Goal: Transaction & Acquisition: Book appointment/travel/reservation

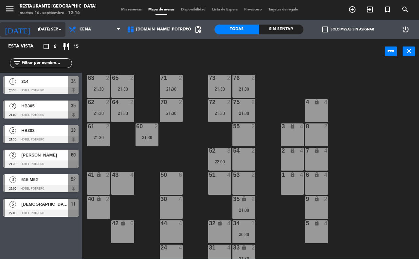
click at [42, 31] on input "[DATE] sep." at bounding box center [61, 29] width 52 height 11
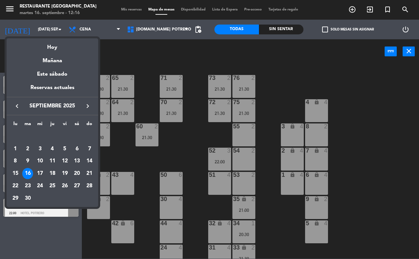
click at [42, 51] on div "Hoy" at bounding box center [53, 44] width 92 height 13
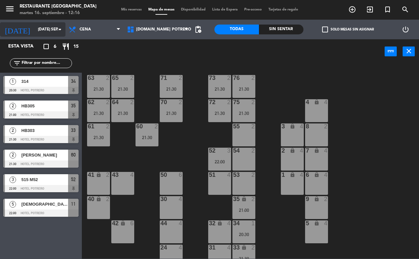
click at [43, 33] on input "[DATE] sep." at bounding box center [61, 29] width 52 height 11
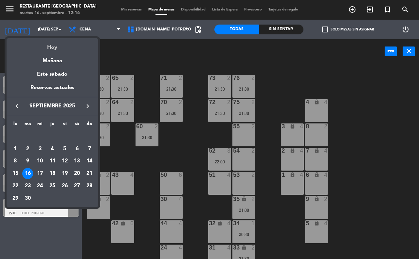
click at [54, 44] on div "Hoy" at bounding box center [53, 44] width 92 height 13
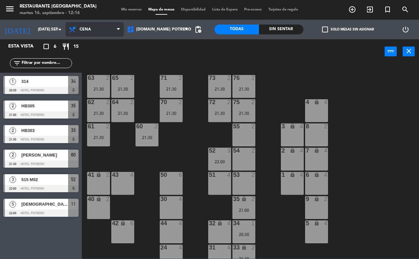
click at [89, 30] on span "Cena" at bounding box center [85, 29] width 11 height 5
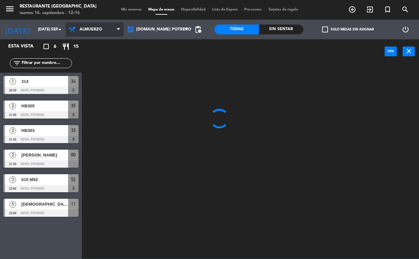
click at [98, 43] on ng-component "menu Restaurante Hotel Potrero martes 16. septiembre - 12:16 Mis reservas Mapa …" at bounding box center [209, 129] width 419 height 259
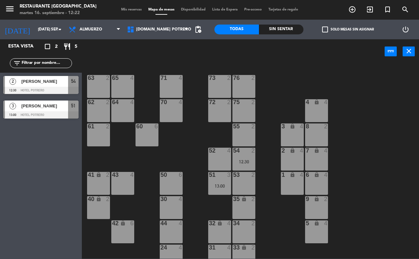
click at [53, 87] on div at bounding box center [40, 90] width 75 height 7
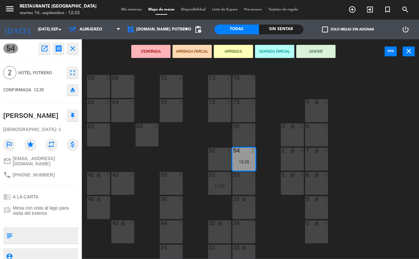
click at [417, 151] on div "65 4 71 4 73 2 76 2 63 2 64 4 62 2 70 4 72 2 75 2 4 lock 4 55 2 60 6 3 lock 4 6…" at bounding box center [252, 161] width 333 height 195
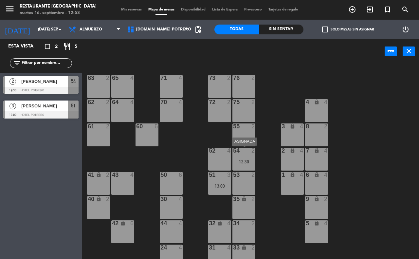
click at [252, 162] on div "12:30" at bounding box center [243, 161] width 23 height 5
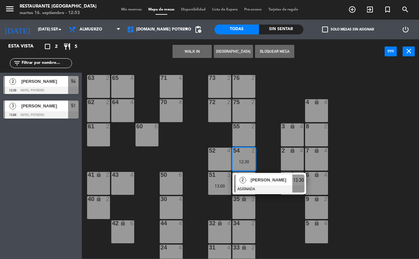
click at [220, 162] on div "52 4" at bounding box center [219, 159] width 23 height 23
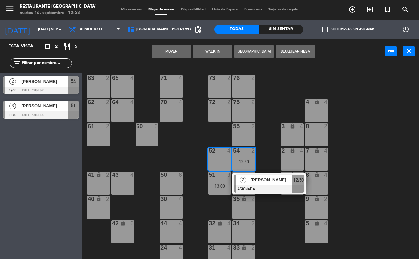
click at [166, 53] on button "Mover" at bounding box center [171, 51] width 39 height 13
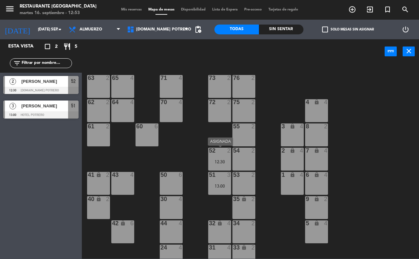
click at [208, 153] on div "52" at bounding box center [208, 151] width 11 height 6
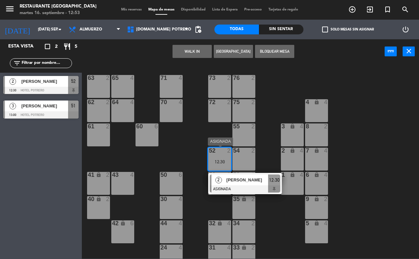
click at [230, 173] on div "2 [PERSON_NAME] ASIGNADA 12:30" at bounding box center [245, 183] width 74 height 21
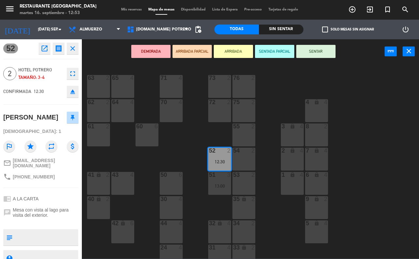
click at [320, 50] on button "SENTAR" at bounding box center [315, 51] width 39 height 13
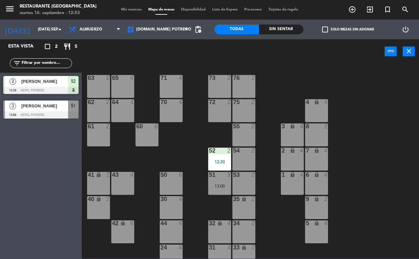
click at [264, 104] on div "65 4 71 4 73 2 76 2 63 2 64 4 62 2 70 4 72 2 75 2 4 lock 4 55 2 60 6 3 lock 4 6…" at bounding box center [252, 161] width 333 height 195
click at [220, 186] on div "13:00" at bounding box center [219, 186] width 23 height 5
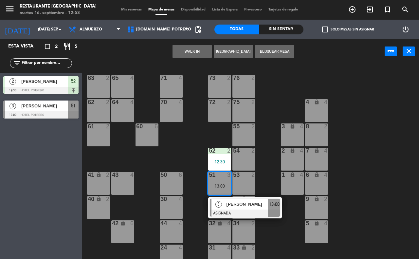
click at [269, 146] on div "65 4 71 4 73 2 76 2 63 2 64 4 62 2 70 4 72 2 75 2 4 lock 4 55 2 60 6 3 lock 4 6…" at bounding box center [252, 161] width 333 height 195
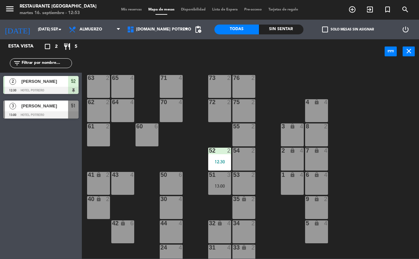
click at [217, 227] on div "32 lock 4" at bounding box center [219, 231] width 23 height 23
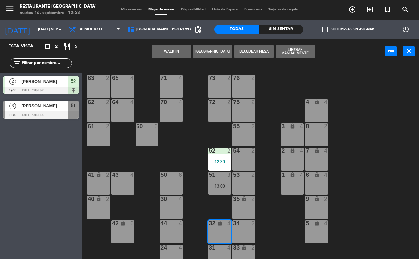
click at [217, 180] on div "51 3 13:00" at bounding box center [219, 183] width 23 height 23
click at [180, 49] on button "Mover" at bounding box center [171, 51] width 39 height 13
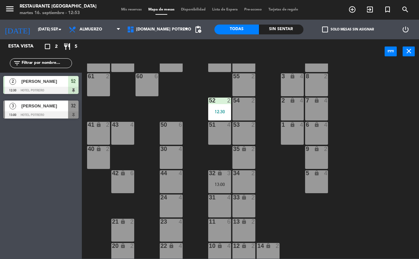
scroll to position [57, 0]
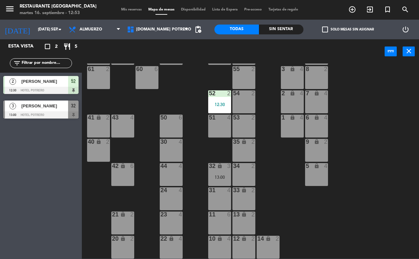
click at [270, 249] on div "14 lock 2" at bounding box center [268, 247] width 23 height 23
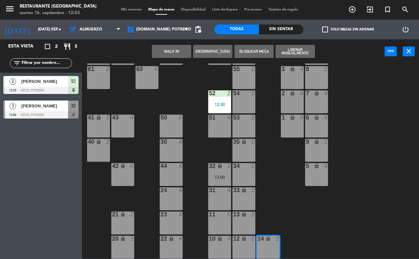
click at [265, 51] on button "Bloquear Mesa" at bounding box center [253, 51] width 39 height 13
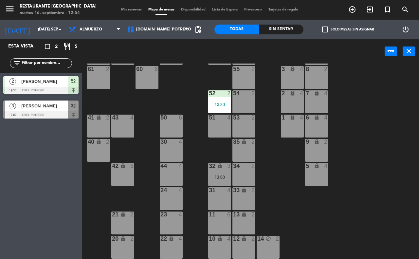
click at [285, 197] on div "65 4 71 4 73 2 76 2 63 2 64 4 62 2 70 4 72 2 75 2 4 lock 4 55 2 60 6 3 lock 4 6…" at bounding box center [252, 161] width 333 height 195
click at [120, 29] on icon at bounding box center [118, 29] width 3 height 5
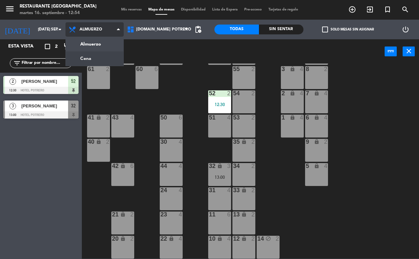
scroll to position [0, 0]
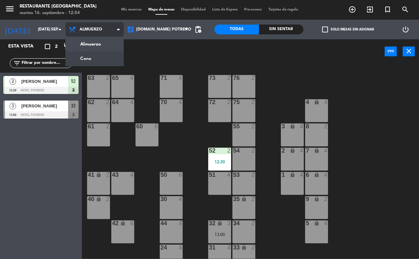
click at [107, 53] on ng-component "menu Restaurante Hotel Potrero martes 16. septiembre - 12:54 Mis reservas Mapa …" at bounding box center [209, 129] width 419 height 259
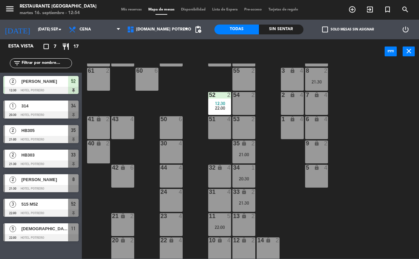
scroll to position [57, 0]
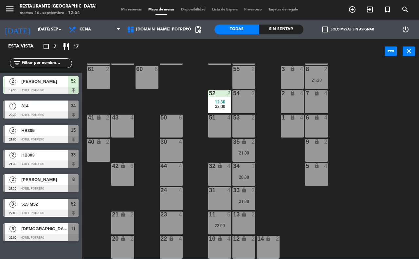
click at [169, 151] on div "30 4" at bounding box center [171, 150] width 23 height 23
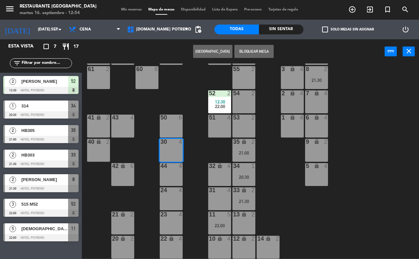
click at [221, 53] on button "[GEOGRAPHIC_DATA]" at bounding box center [212, 51] width 39 height 13
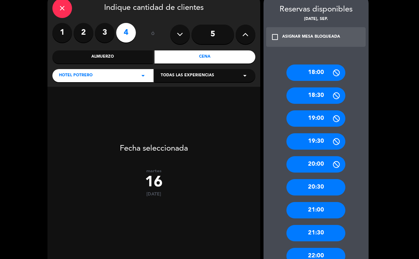
scroll to position [102, 0]
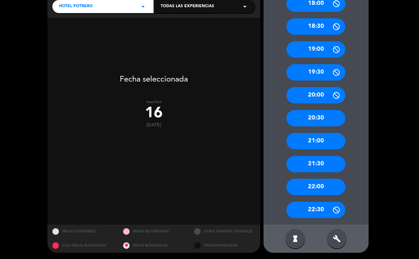
click at [317, 141] on div "21:00" at bounding box center [315, 141] width 59 height 16
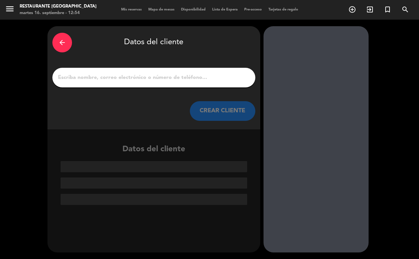
scroll to position [0, 0]
click at [62, 44] on icon "arrow_back" at bounding box center [62, 43] width 8 height 8
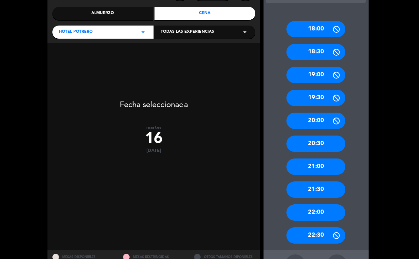
scroll to position [82, 0]
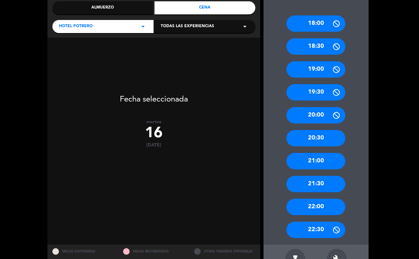
click at [298, 179] on div "21:30" at bounding box center [315, 184] width 59 height 16
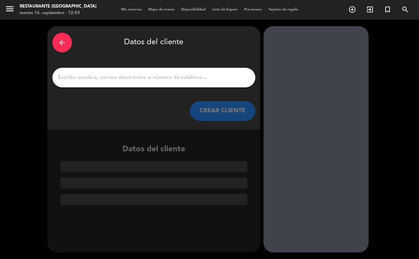
click at [123, 78] on input "1" at bounding box center [153, 77] width 193 height 9
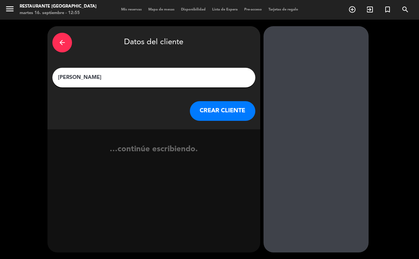
type input "[PERSON_NAME]"
click at [211, 112] on button "CREAR CLIENTE" at bounding box center [222, 111] width 65 height 20
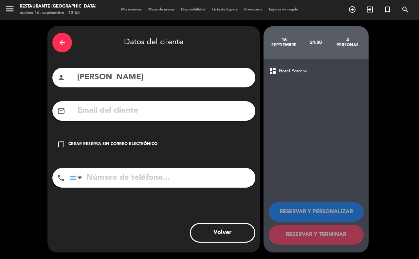
click at [60, 143] on icon "check_box_outline_blank" at bounding box center [61, 144] width 8 height 8
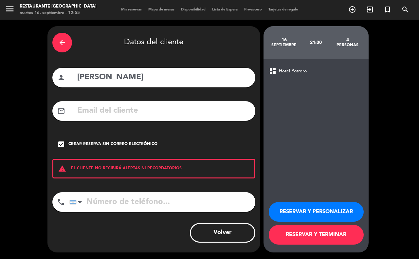
click at [89, 200] on input "tel" at bounding box center [162, 202] width 186 height 20
type input "3515519004"
click at [295, 237] on button "RESERVAR Y TERMINAR" at bounding box center [316, 235] width 95 height 20
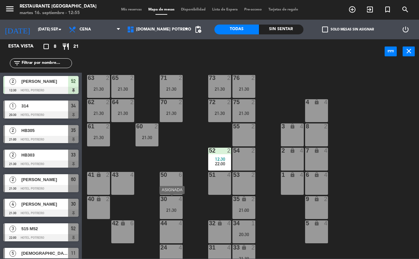
click at [172, 210] on div "21:30" at bounding box center [171, 210] width 23 height 5
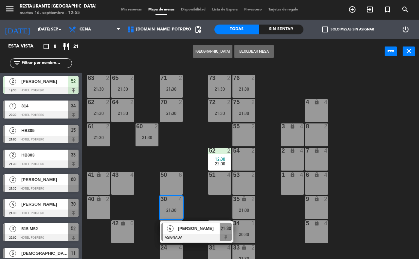
click at [191, 231] on span "[PERSON_NAME]" at bounding box center [199, 228] width 42 height 7
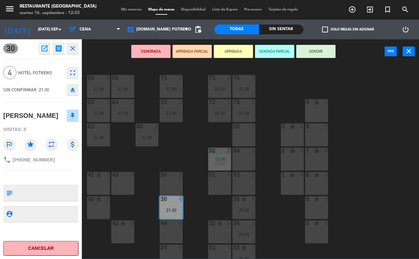
click at [126, 9] on span "Mis reservas" at bounding box center [131, 10] width 27 height 4
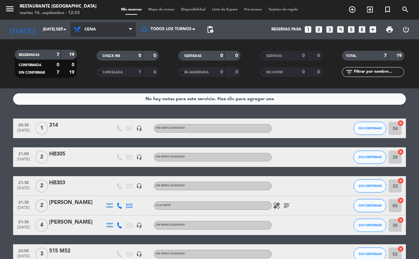
click at [111, 26] on span "Cena" at bounding box center [102, 29] width 65 height 14
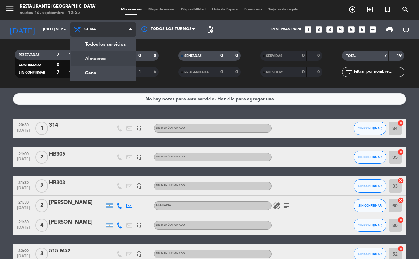
click at [94, 56] on div "menu Restaurante Hotel Potrero martes 16. septiembre - 12:55 Mis reservas Mapa …" at bounding box center [209, 44] width 419 height 88
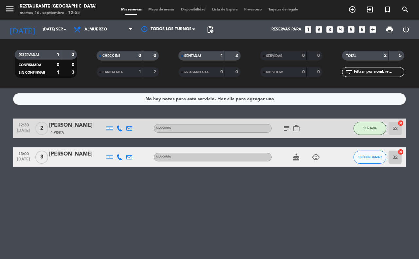
click at [286, 129] on icon "subject" at bounding box center [287, 128] width 8 height 8
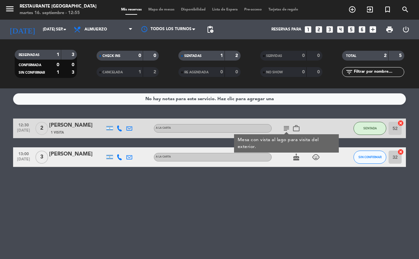
click at [300, 188] on div "No hay notas para este servicio. Haz clic para agregar una 12:30 [DATE] 2 [PERS…" at bounding box center [209, 173] width 419 height 171
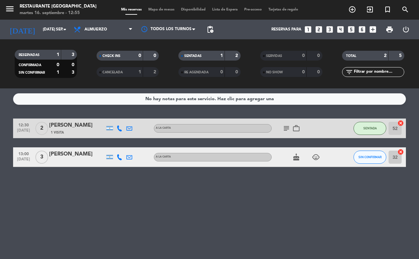
click at [296, 160] on icon "cake" at bounding box center [296, 157] width 8 height 8
click at [300, 190] on div "No hay notas para este servicio. Haz clic para agregar una 12:30 [DATE] 2 [PERS…" at bounding box center [209, 173] width 419 height 171
click at [314, 157] on icon "child_care" at bounding box center [316, 157] width 8 height 8
click at [319, 188] on div "No hay notas para este servicio. Haz clic para agregar una 12:30 [DATE] 2 [PERS…" at bounding box center [209, 173] width 419 height 171
click at [69, 154] on div "[PERSON_NAME]" at bounding box center [77, 154] width 56 height 9
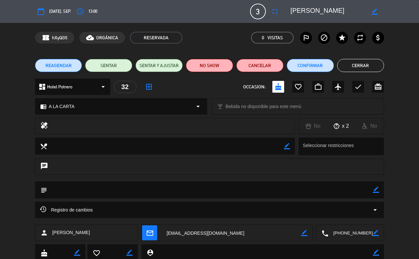
click at [372, 69] on button "Cerrar" at bounding box center [360, 65] width 47 height 13
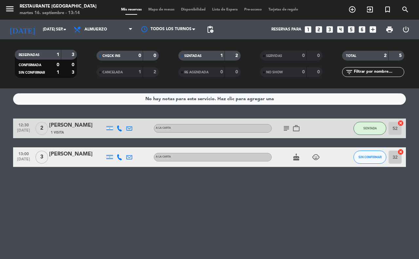
click at [83, 153] on div "[PERSON_NAME]" at bounding box center [77, 154] width 56 height 9
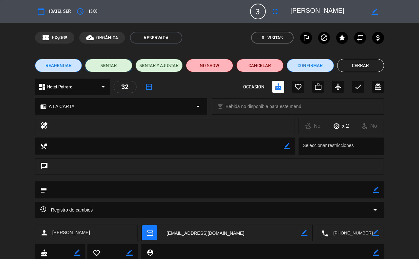
click at [114, 63] on button "SENTAR" at bounding box center [108, 65] width 47 height 13
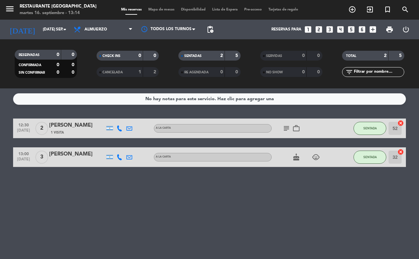
click at [354, 218] on div "No hay notas para este servicio. Haz clic para agregar una 12:30 [DATE] 2 [PERS…" at bounding box center [209, 173] width 419 height 171
click at [133, 29] on span at bounding box center [132, 30] width 7 height 6
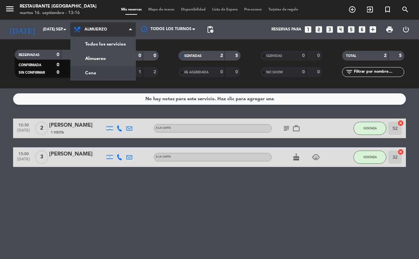
click at [90, 72] on div "menu Restaurante Hotel Potrero martes 16. septiembre - 13:16 Mis reservas Mapa …" at bounding box center [209, 44] width 419 height 88
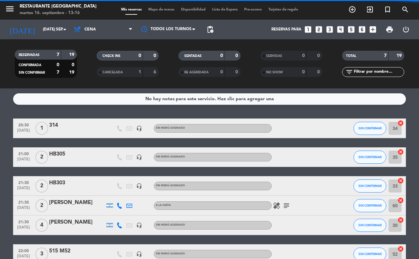
click at [166, 10] on span "Mapa de mesas" at bounding box center [161, 10] width 33 height 4
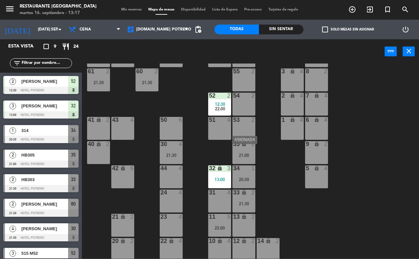
scroll to position [57, 0]
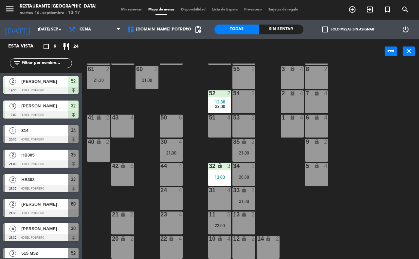
click at [240, 220] on div "13 lock 2" at bounding box center [243, 223] width 23 height 23
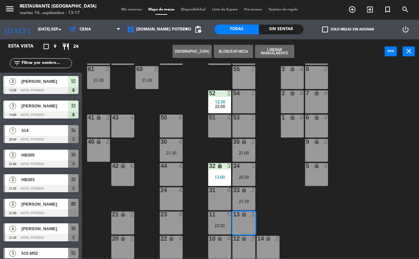
click at [187, 53] on button "[GEOGRAPHIC_DATA]" at bounding box center [192, 51] width 39 height 13
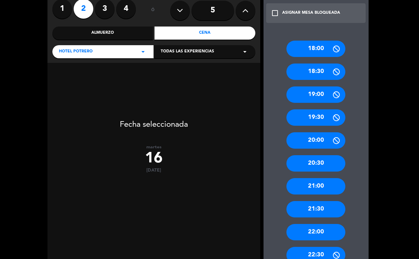
scroll to position [82, 0]
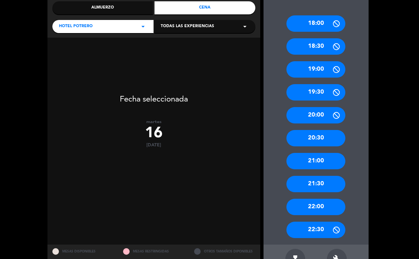
click at [314, 179] on div "21:30" at bounding box center [315, 184] width 59 height 16
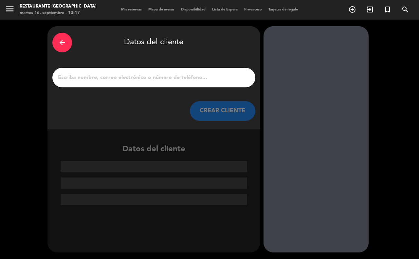
click at [118, 78] on input "1" at bounding box center [153, 77] width 193 height 9
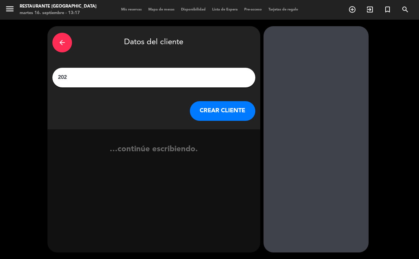
type input "202"
click at [207, 105] on button "CREAR CLIENTE" at bounding box center [222, 111] width 65 height 20
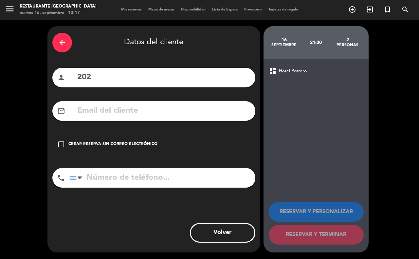
click at [59, 143] on icon "check_box_outline_blank" at bounding box center [61, 144] width 8 height 8
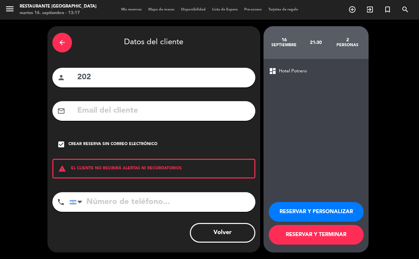
click at [294, 234] on button "RESERVAR Y TERMINAR" at bounding box center [316, 235] width 95 height 20
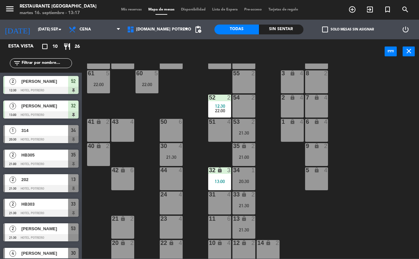
scroll to position [57, 0]
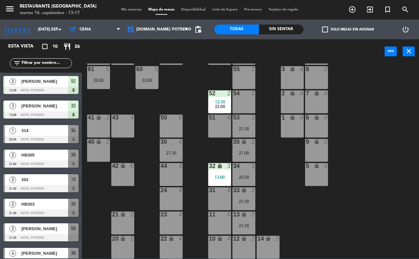
click at [118, 223] on div "21 lock 2" at bounding box center [122, 223] width 23 height 23
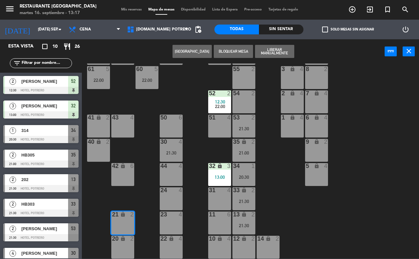
click at [196, 51] on button "[GEOGRAPHIC_DATA]" at bounding box center [192, 51] width 39 height 13
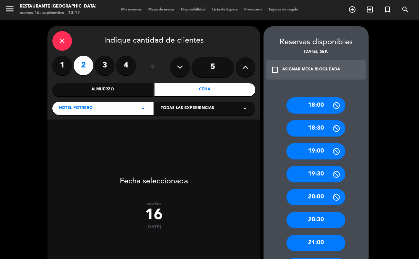
scroll to position [41, 0]
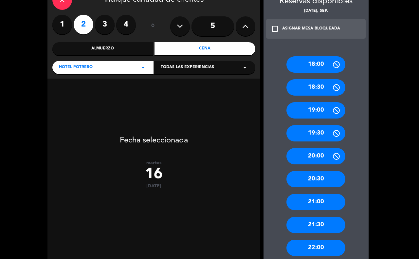
click at [309, 202] on div "21:00" at bounding box center [315, 202] width 59 height 16
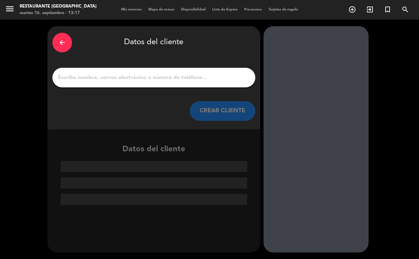
click at [115, 79] on input "1" at bounding box center [153, 77] width 193 height 9
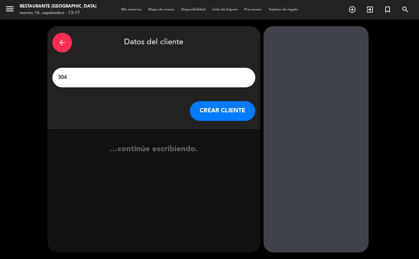
type input "304"
click at [218, 109] on button "CREAR CLIENTE" at bounding box center [222, 111] width 65 height 20
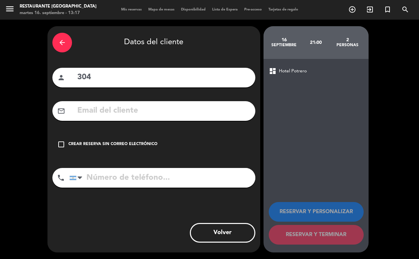
click at [57, 144] on icon "check_box_outline_blank" at bounding box center [61, 144] width 8 height 8
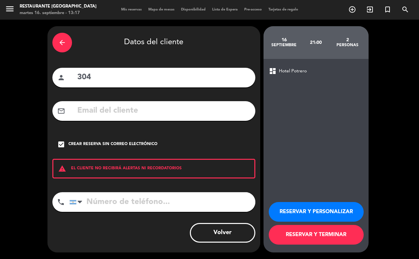
click at [315, 236] on button "RESERVAR Y TERMINAR" at bounding box center [316, 235] width 95 height 20
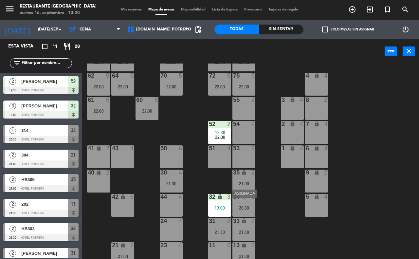
scroll to position [57, 0]
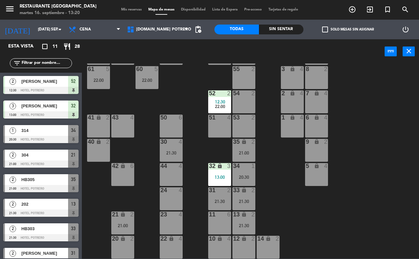
click at [171, 174] on div "44 4" at bounding box center [171, 174] width 23 height 23
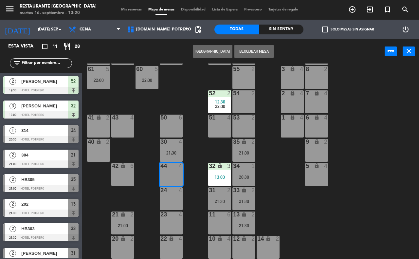
click at [207, 50] on button "[GEOGRAPHIC_DATA]" at bounding box center [212, 51] width 39 height 13
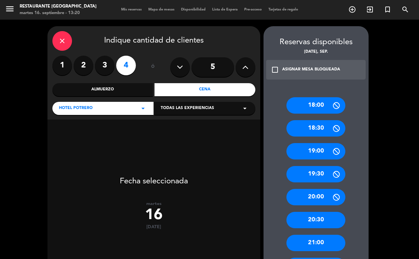
click at [101, 69] on label "3" at bounding box center [105, 66] width 20 height 20
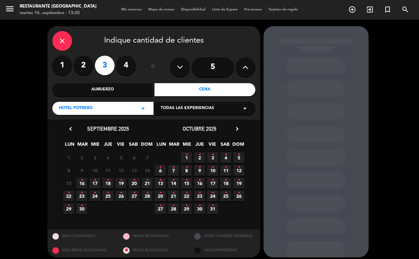
click at [83, 182] on span "16 •" at bounding box center [81, 183] width 11 height 11
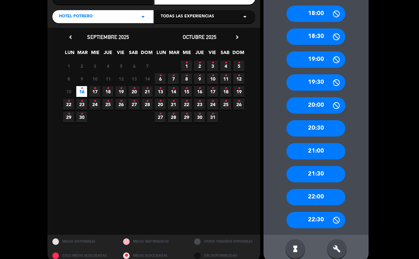
scroll to position [102, 0]
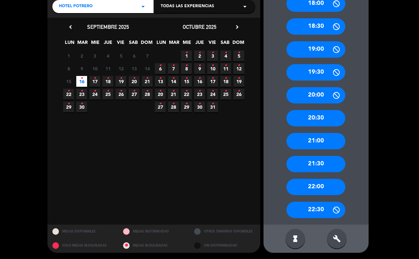
click at [310, 136] on div "21:00" at bounding box center [315, 141] width 59 height 16
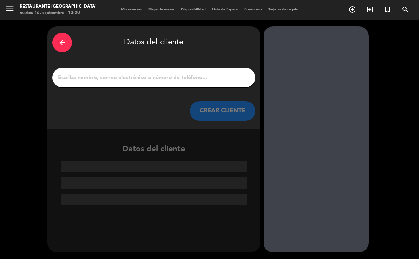
click at [72, 81] on input "1" at bounding box center [153, 77] width 193 height 9
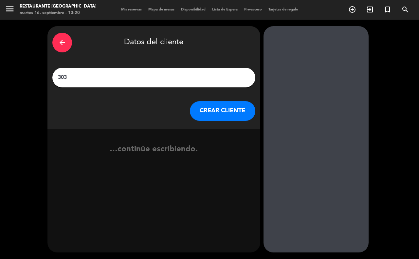
type input "303"
click at [202, 110] on button "CREAR CLIENTE" at bounding box center [222, 111] width 65 height 20
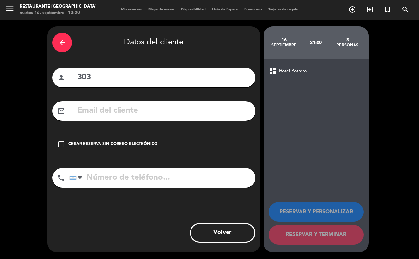
click at [58, 142] on icon "check_box_outline_blank" at bounding box center [61, 144] width 8 height 8
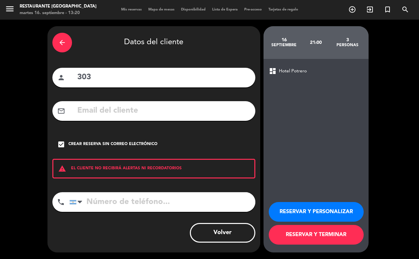
click at [283, 242] on button "RESERVAR Y TERMINAR" at bounding box center [316, 235] width 95 height 20
